Goal: Task Accomplishment & Management: Use online tool/utility

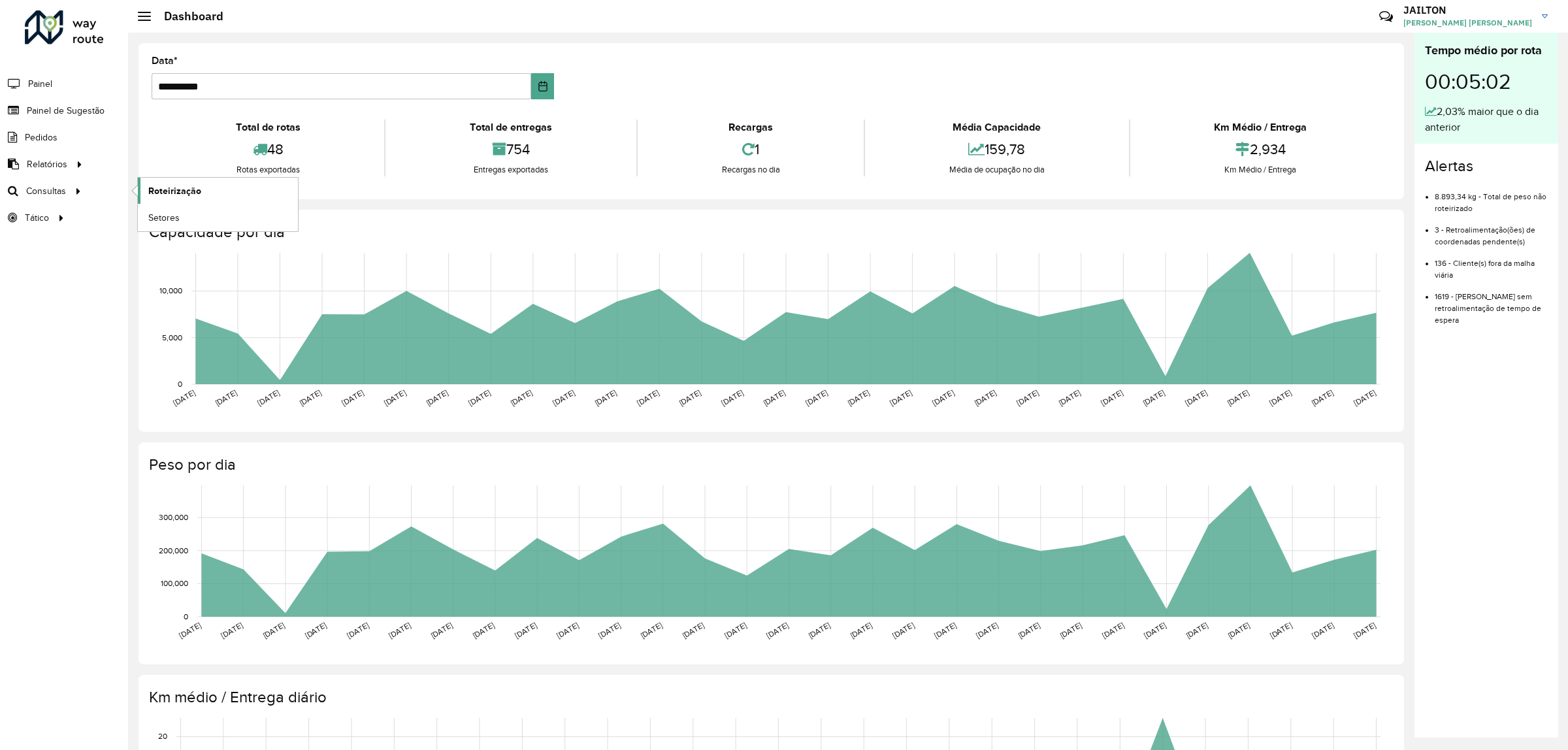
click at [174, 194] on span "Roteirização" at bounding box center [174, 191] width 53 height 14
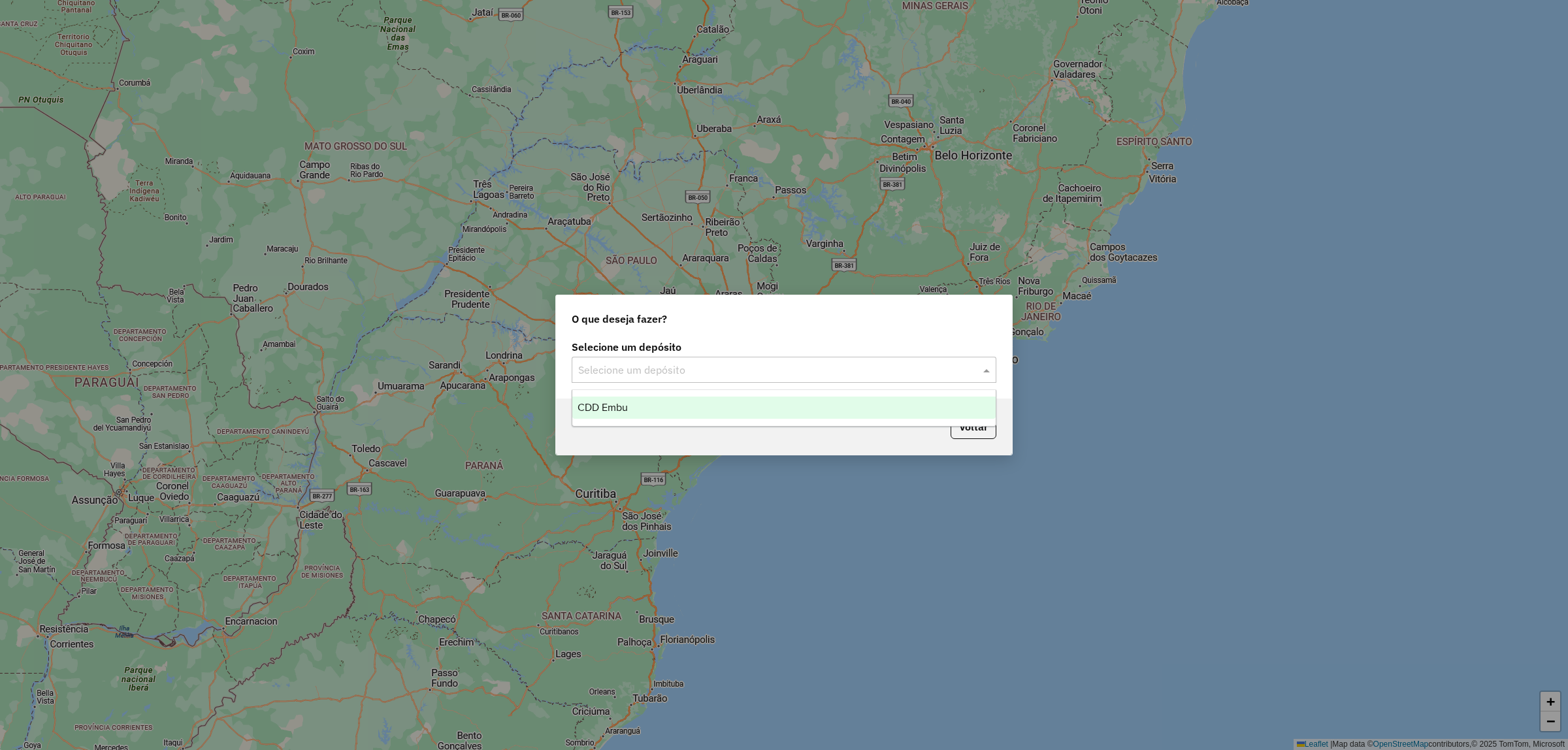
click at [743, 369] on input "text" at bounding box center [770, 370] width 385 height 16
click at [715, 412] on div "CDD Embu" at bounding box center [784, 407] width 424 height 22
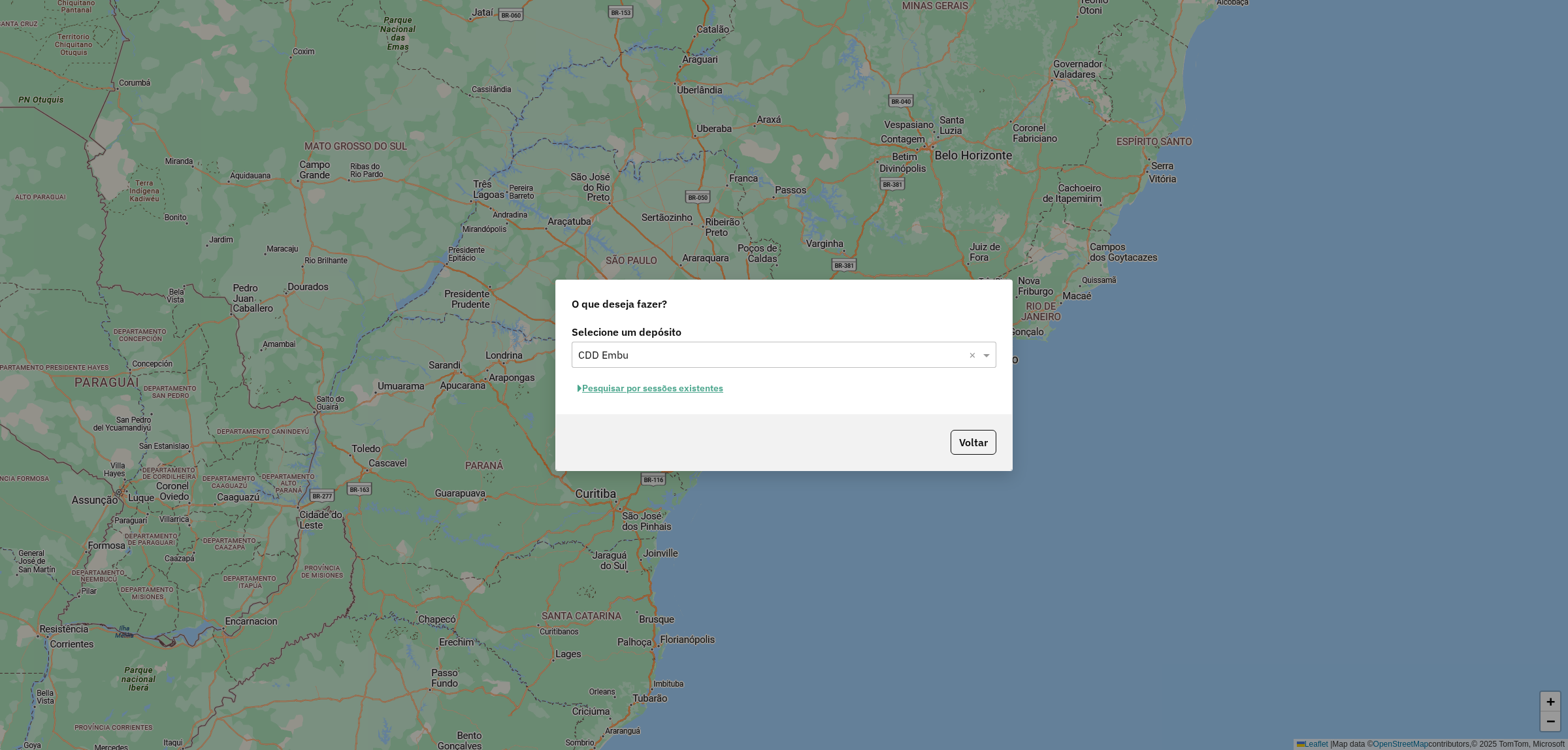
click at [660, 398] on div "Selecione um depósito Selecione um depósito × CDD Embu × Pesquisar por sessões …" at bounding box center [784, 368] width 456 height 92
click at [648, 389] on button "Pesquisar por sessões existentes" at bounding box center [650, 388] width 158 height 20
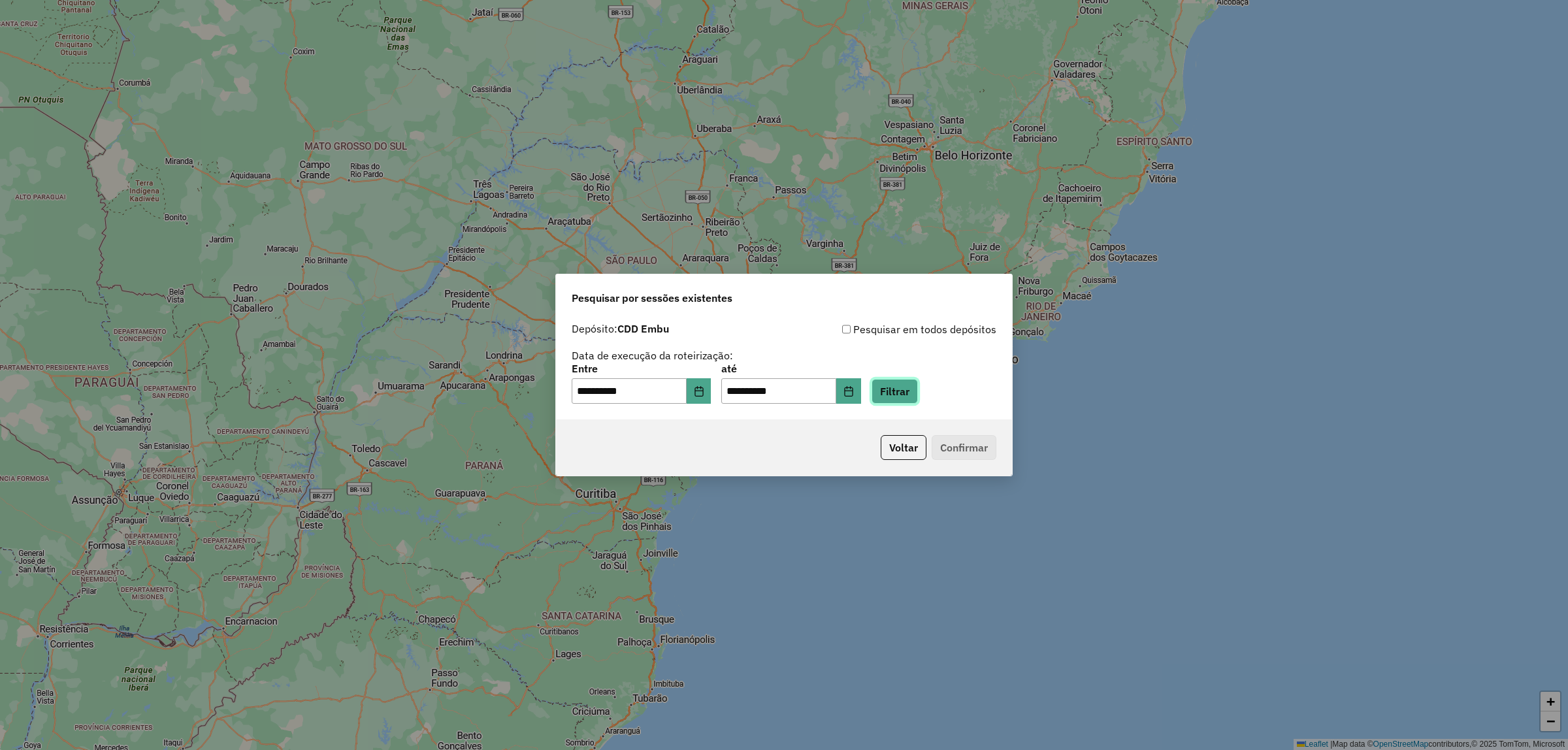
click at [913, 390] on button "Filtrar" at bounding box center [895, 391] width 46 height 25
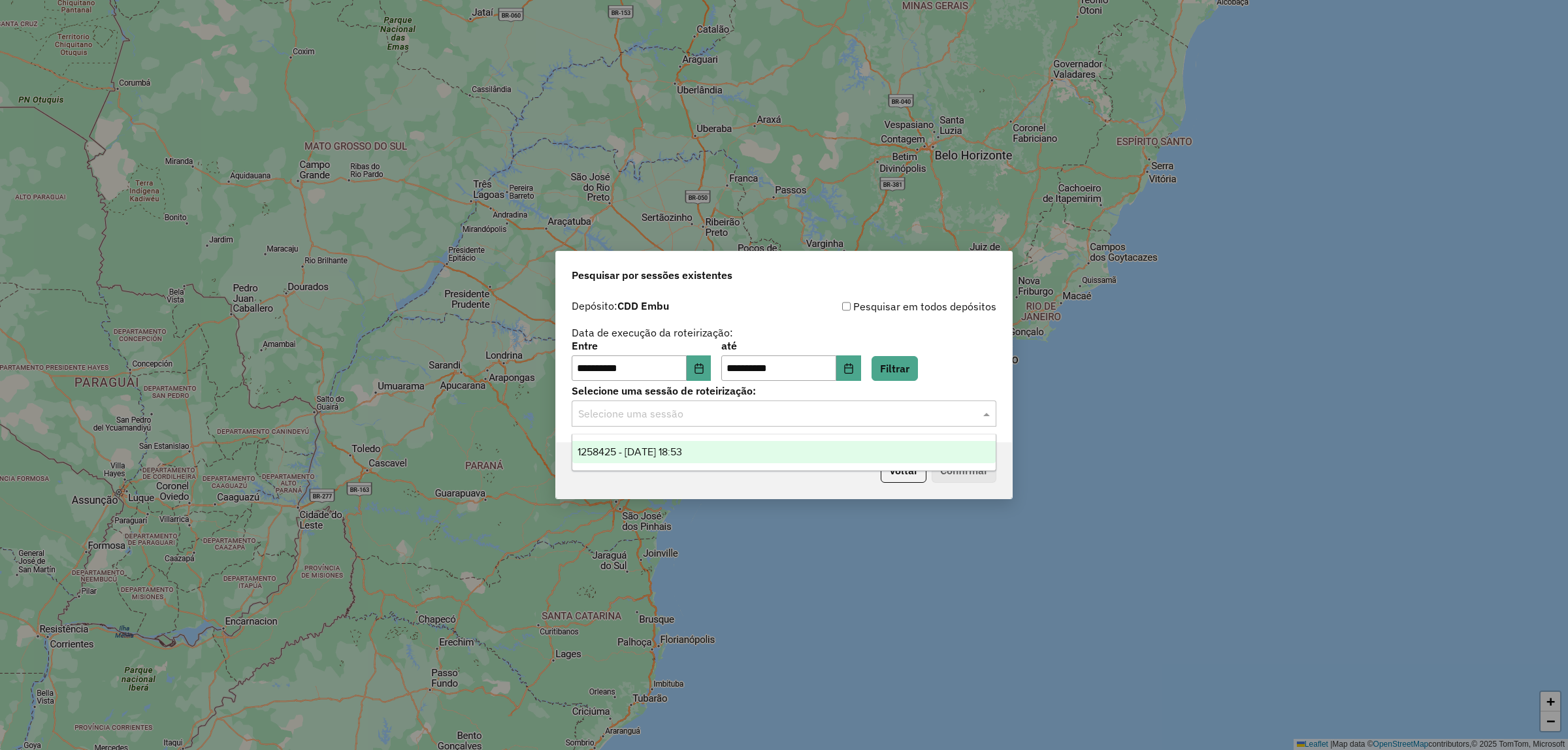
click at [863, 425] on div "Selecione uma sessão" at bounding box center [784, 413] width 425 height 26
click at [765, 445] on div "1258425 - [DATE] 18:53" at bounding box center [784, 452] width 424 height 22
click at [960, 460] on button "Confirmar" at bounding box center [964, 470] width 65 height 25
